Goal: Transaction & Acquisition: Purchase product/service

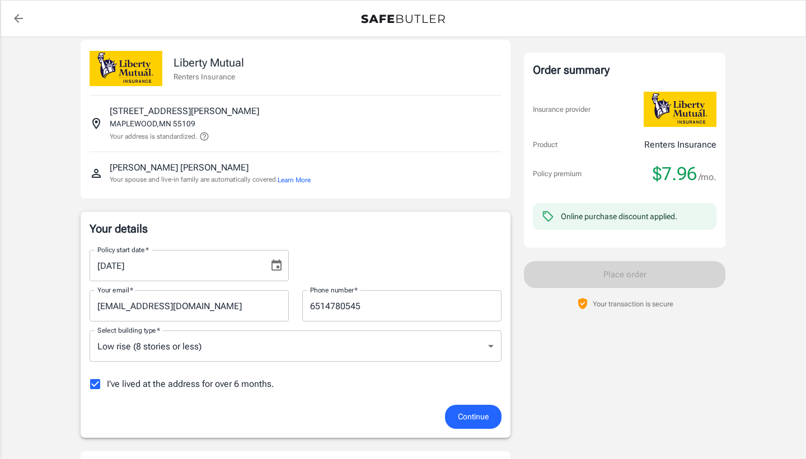
scroll to position [24, 0]
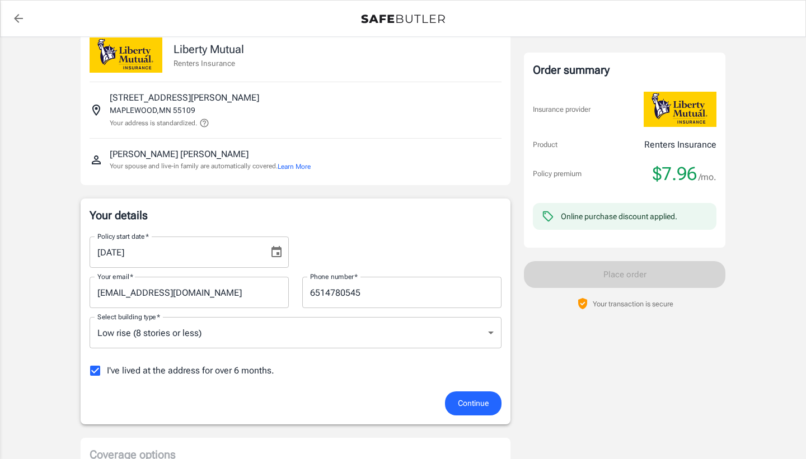
click at [458, 404] on span "Continue" at bounding box center [473, 404] width 31 height 14
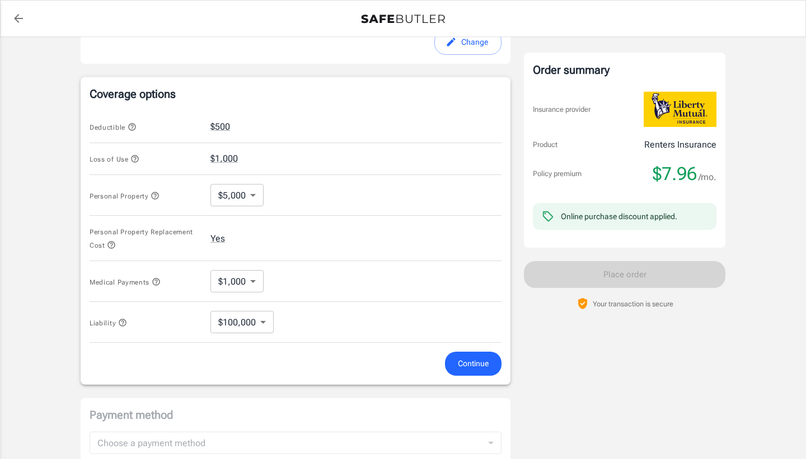
scroll to position [396, 0]
click at [482, 357] on span "Continue" at bounding box center [473, 363] width 31 height 14
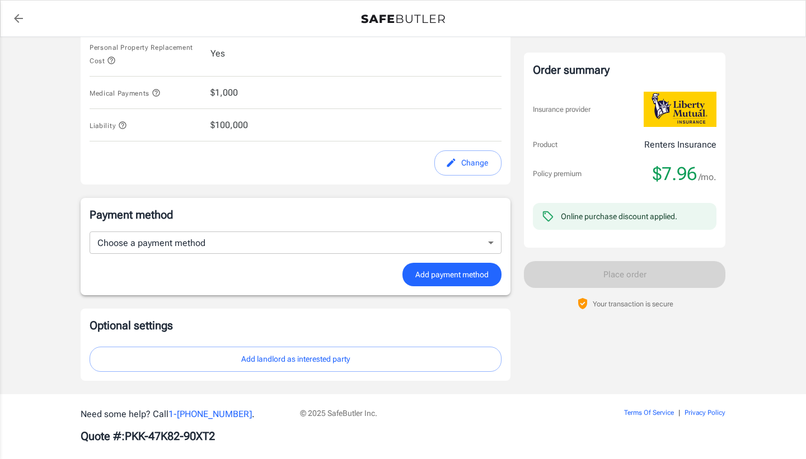
scroll to position [586, 0]
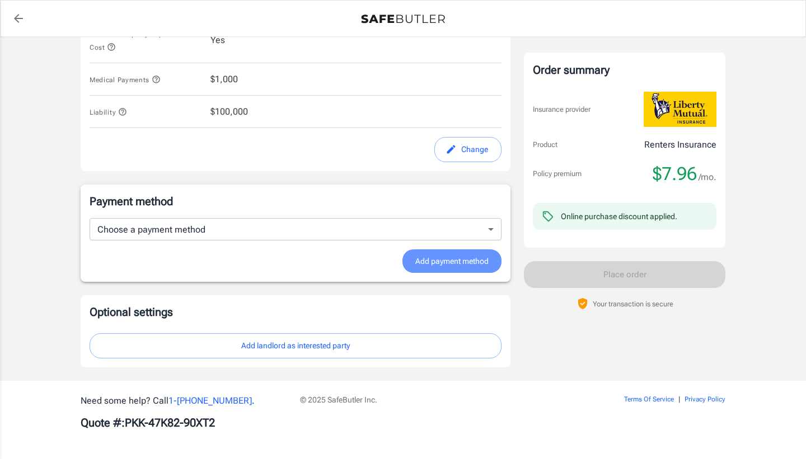
click at [416, 266] on span "Add payment method" at bounding box center [451, 262] width 73 height 14
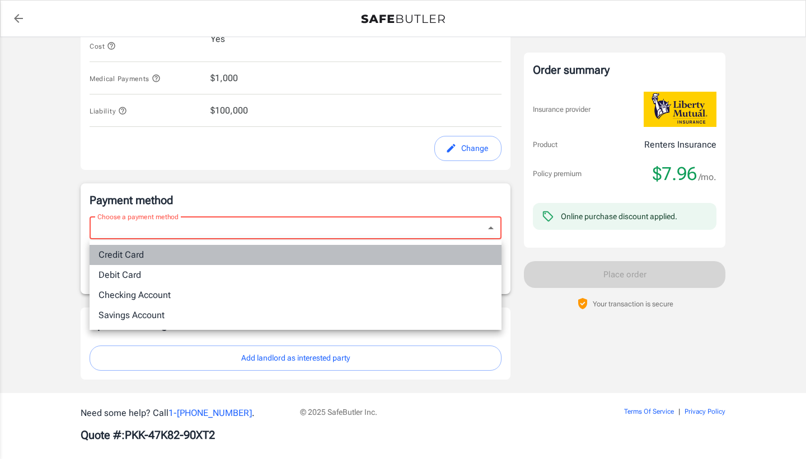
click at [208, 251] on li "Credit Card" at bounding box center [296, 255] width 412 height 20
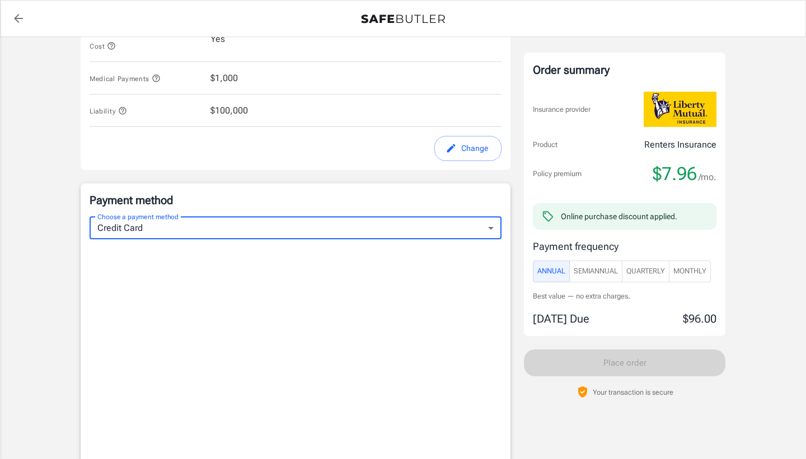
click at [692, 273] on span "Monthly" at bounding box center [689, 271] width 33 height 13
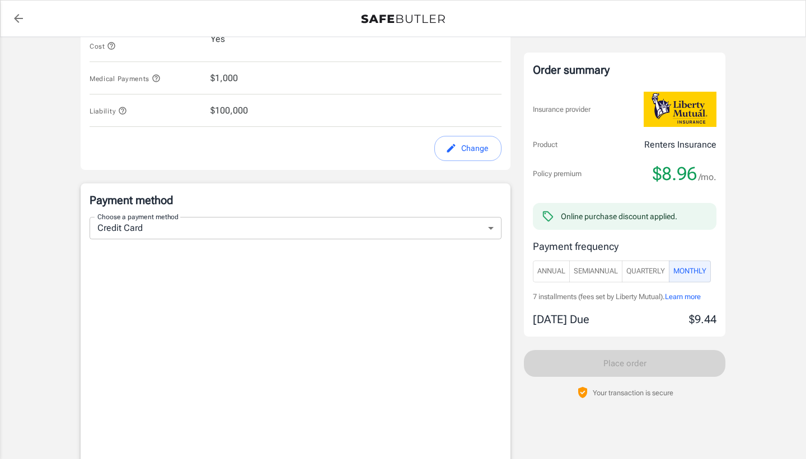
click at [230, 228] on body "Policy premium $ 8.96 /mo Liberty Mutual Renters Insurance [STREET_ADDRESS][PER…" at bounding box center [403, 78] width 806 height 1328
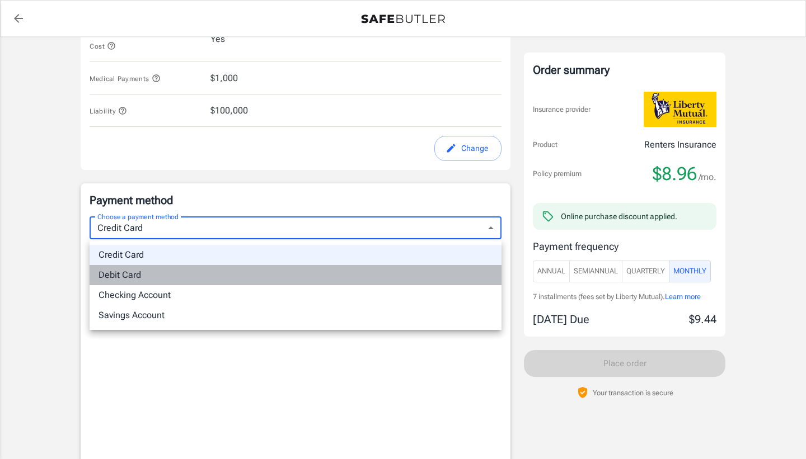
click at [203, 267] on li "Debit Card" at bounding box center [296, 275] width 412 height 20
type input "debit"
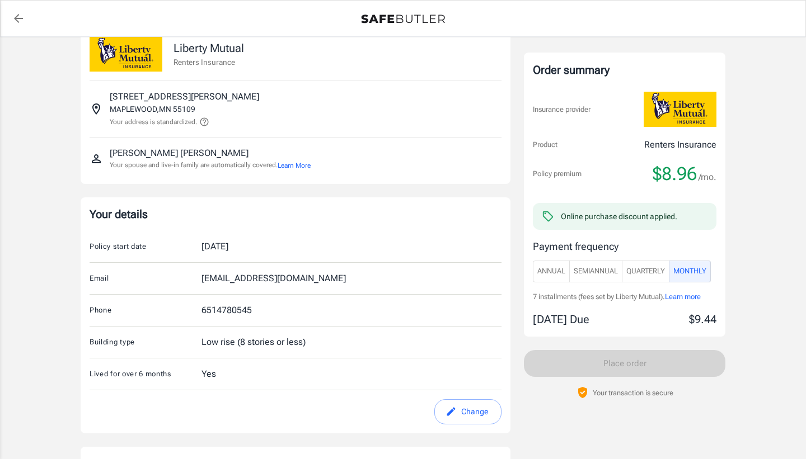
scroll to position [0, 0]
